Goal: Transaction & Acquisition: Obtain resource

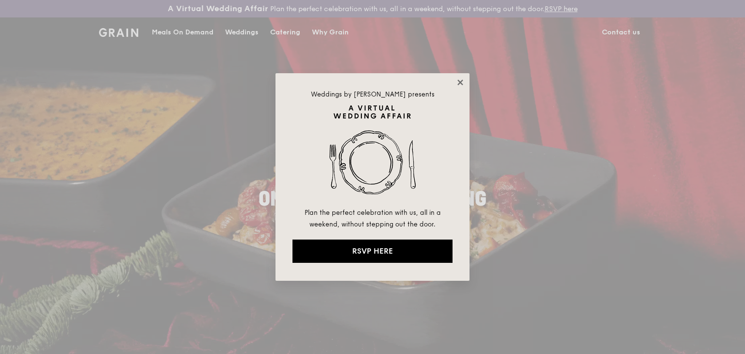
click at [460, 84] on icon at bounding box center [460, 82] width 9 height 9
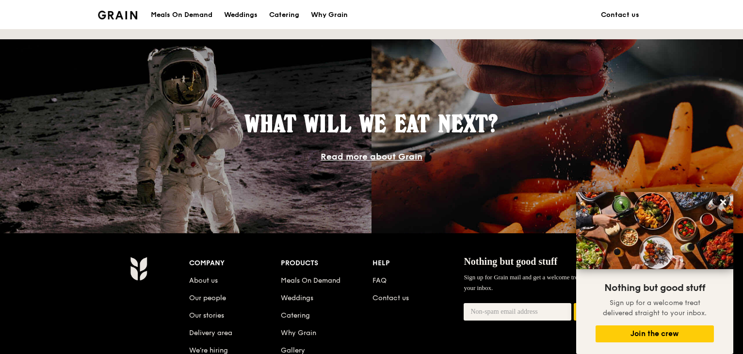
scroll to position [909, 0]
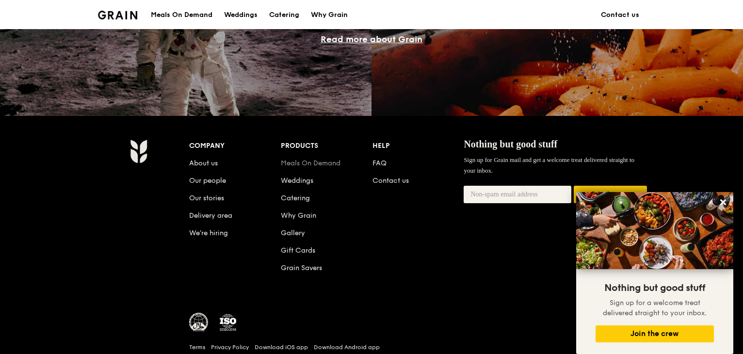
click at [332, 165] on link "Meals On Demand" at bounding box center [311, 163] width 60 height 8
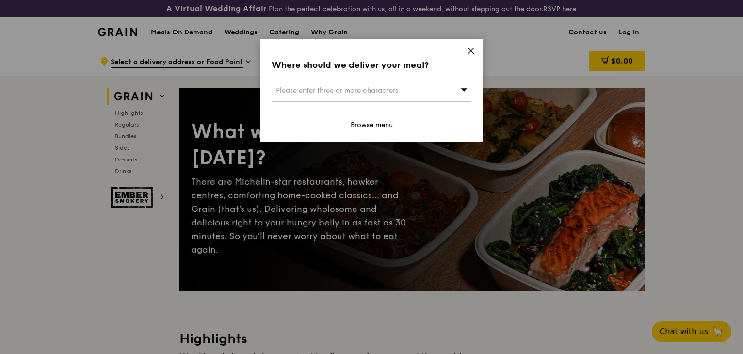
click at [360, 89] on span "Please enter three or more characters" at bounding box center [337, 90] width 122 height 8
click at [467, 49] on icon at bounding box center [470, 51] width 9 height 9
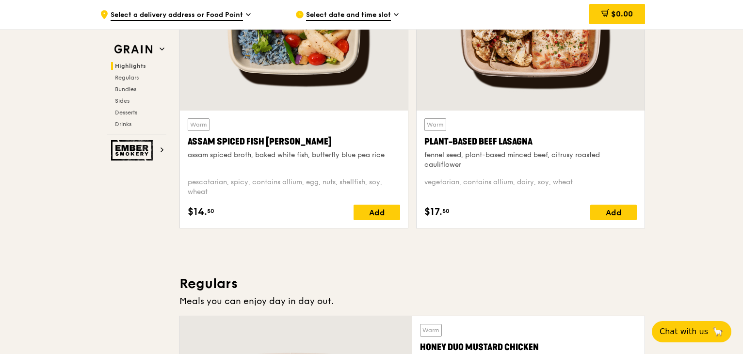
scroll to position [339, 0]
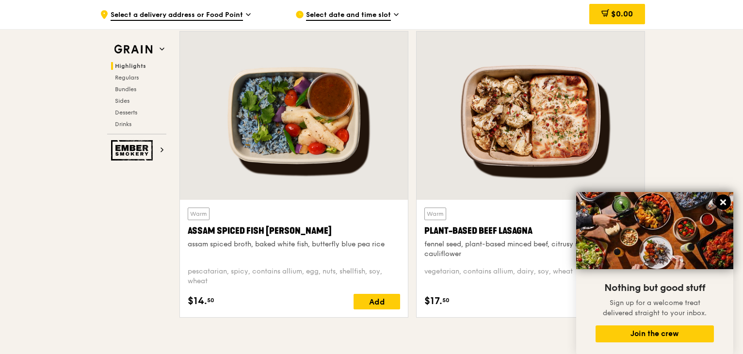
click at [724, 202] on icon at bounding box center [723, 202] width 6 height 6
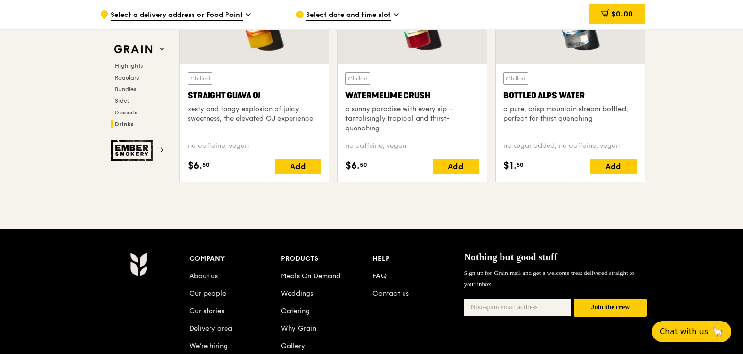
scroll to position [3828, 0]
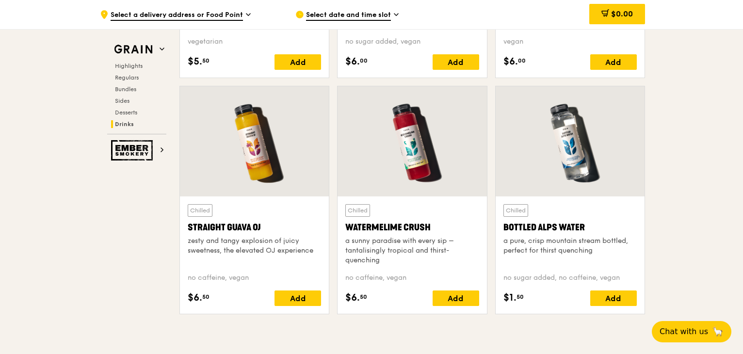
click at [127, 82] on div "Highlights Regulars Bundles Sides Desserts Drinks" at bounding box center [136, 95] width 59 height 66
click at [127, 80] on span "Regulars" at bounding box center [128, 77] width 26 height 7
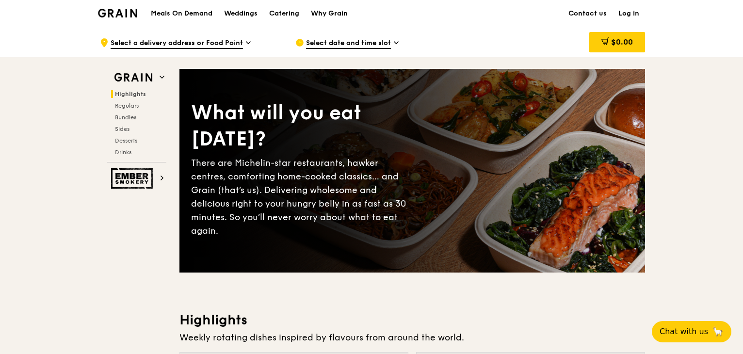
scroll to position [0, 0]
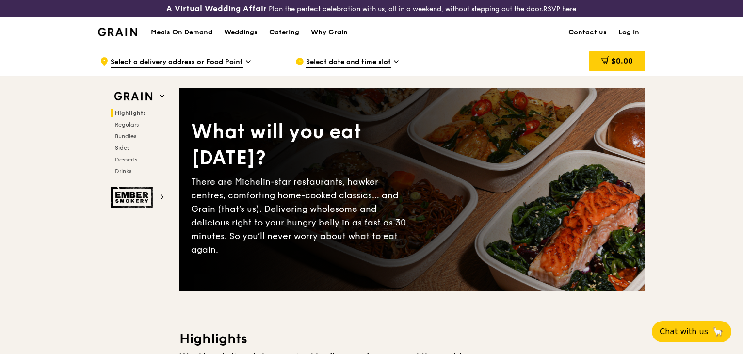
click at [198, 32] on h1 "Meals On Demand" at bounding box center [182, 33] width 62 height 10
click at [282, 32] on div "Catering" at bounding box center [284, 32] width 30 height 29
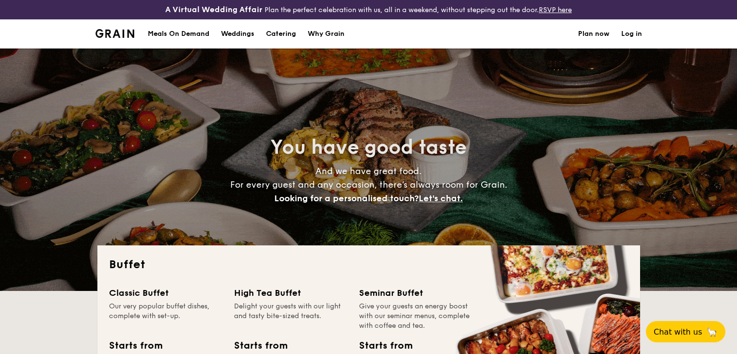
select select
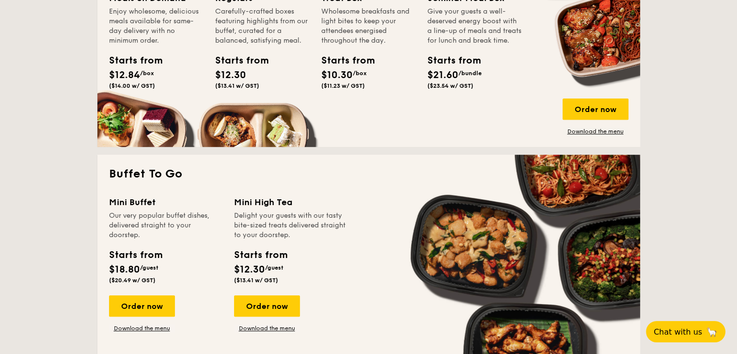
scroll to position [630, 0]
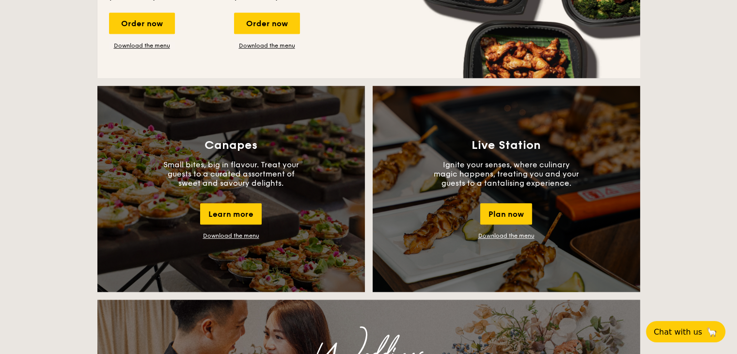
scroll to position [679, 0]
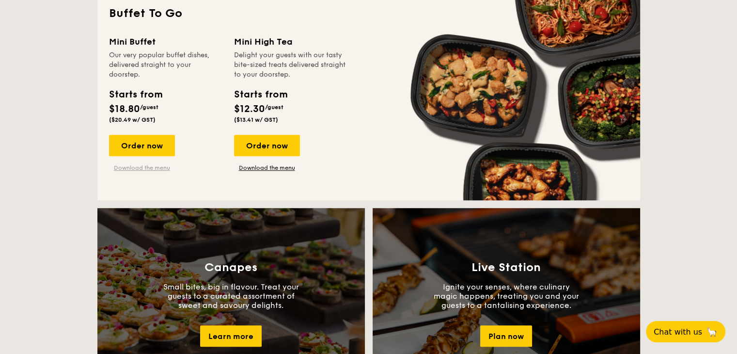
click at [166, 167] on link "Download the menu" at bounding box center [142, 168] width 66 height 8
